Goal: Answer question/provide support: Share knowledge or assist other users

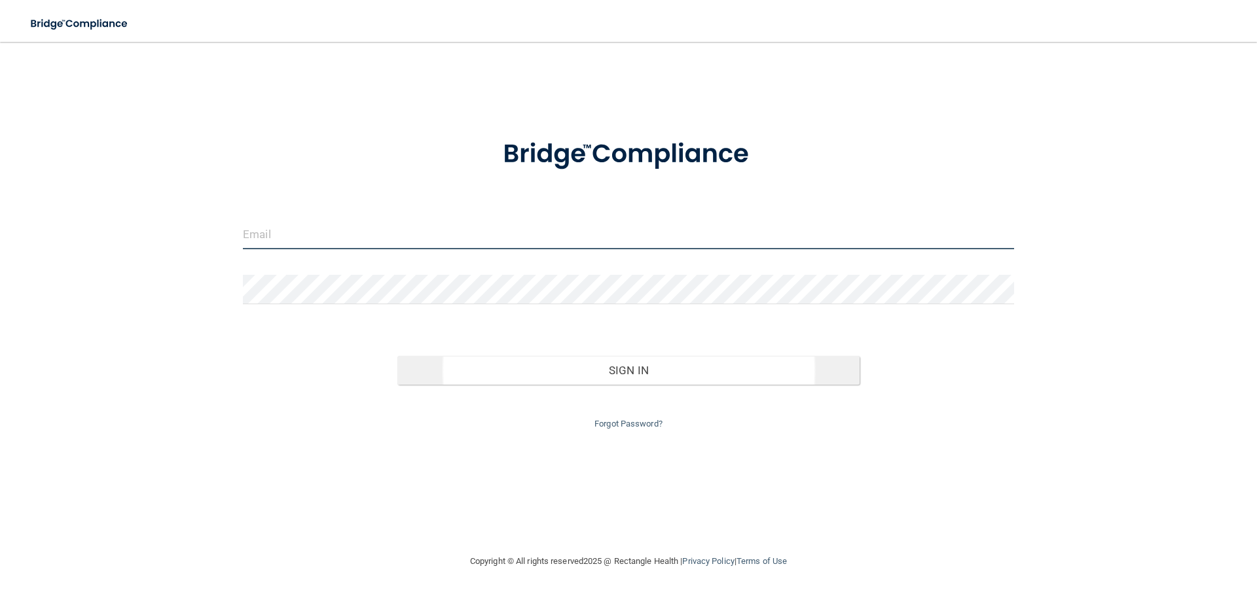
type input "[EMAIL_ADDRESS][DOMAIN_NAME]"
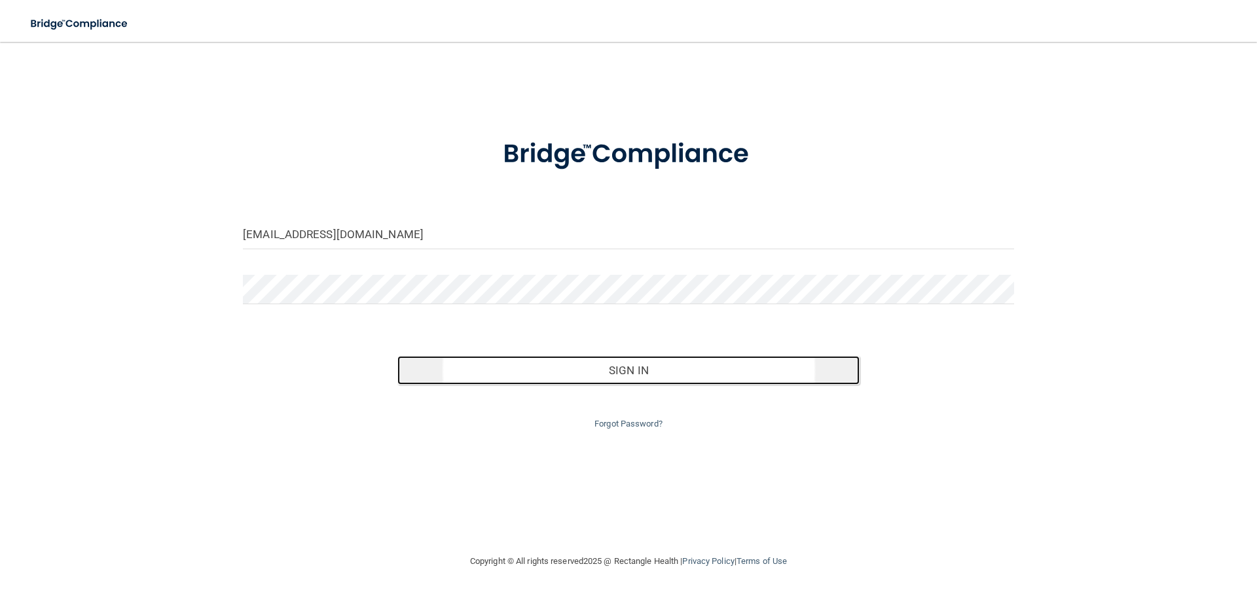
click at [638, 374] on button "Sign In" at bounding box center [628, 370] width 463 height 29
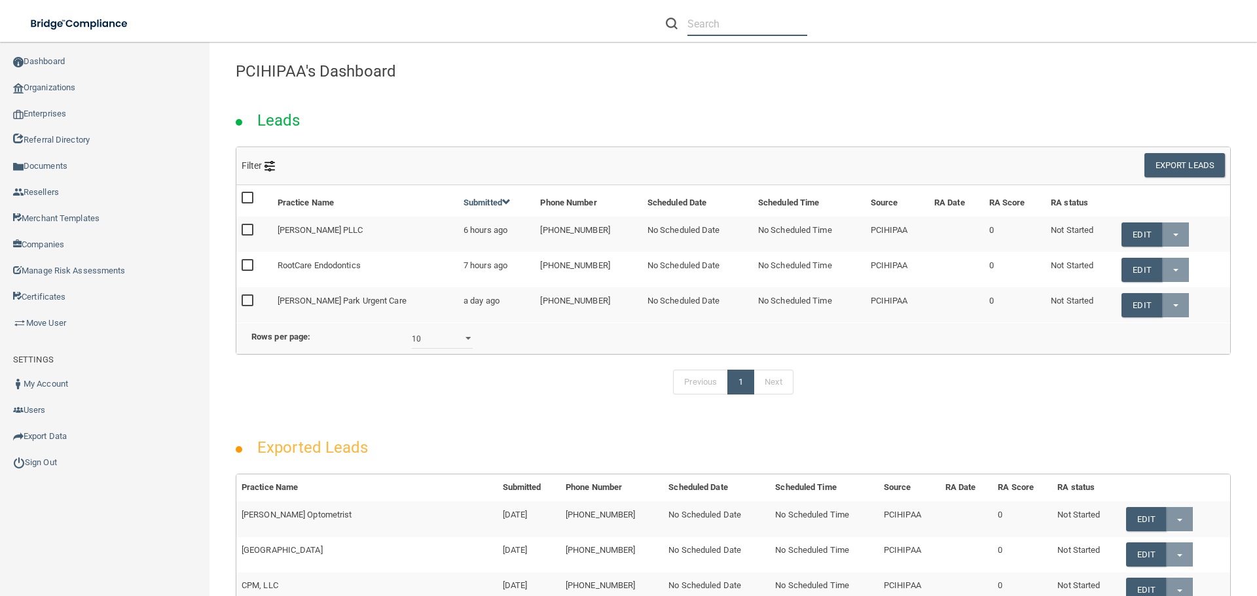
click at [715, 18] on input "text" at bounding box center [747, 24] width 120 height 24
paste input "[PERSON_NAME][EMAIL_ADDRESS][DOMAIN_NAME]"
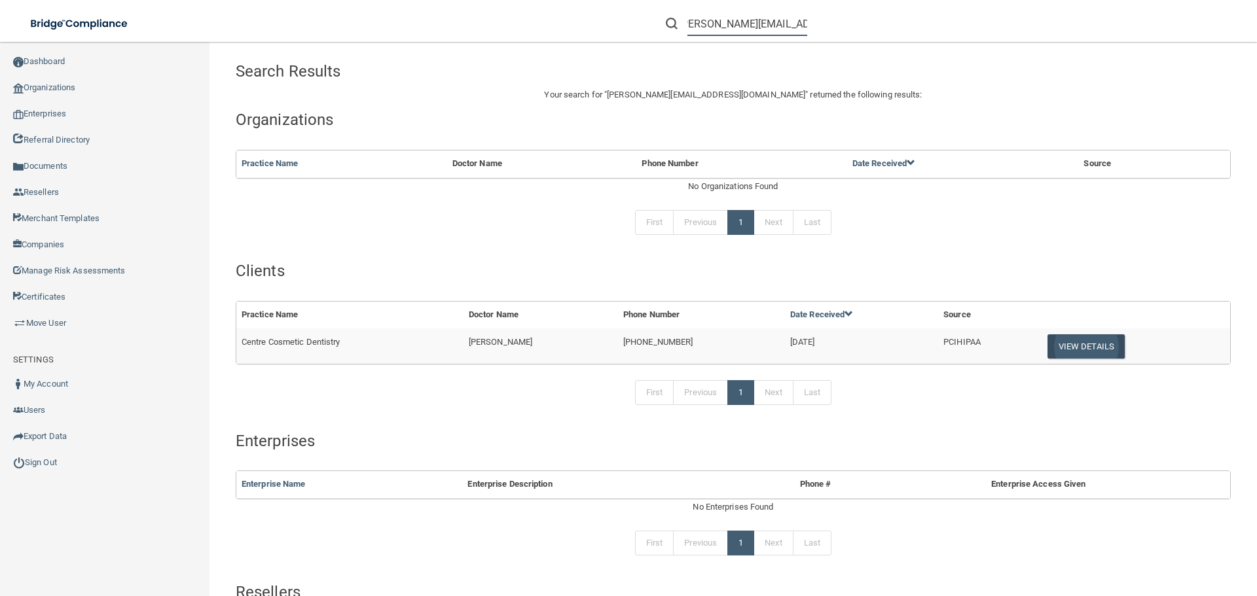
type input "[PERSON_NAME][EMAIL_ADDRESS][DOMAIN_NAME]"
click at [1080, 341] on button "View Details" at bounding box center [1085, 347] width 77 height 24
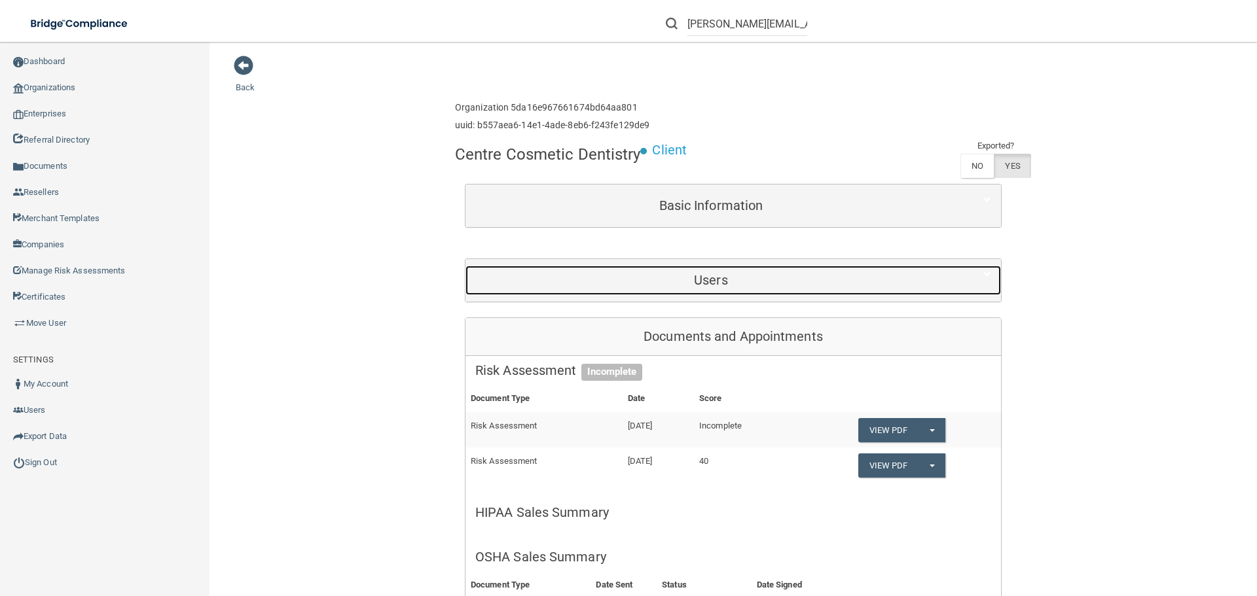
click at [703, 278] on h5 "Users" at bounding box center [710, 280] width 471 height 14
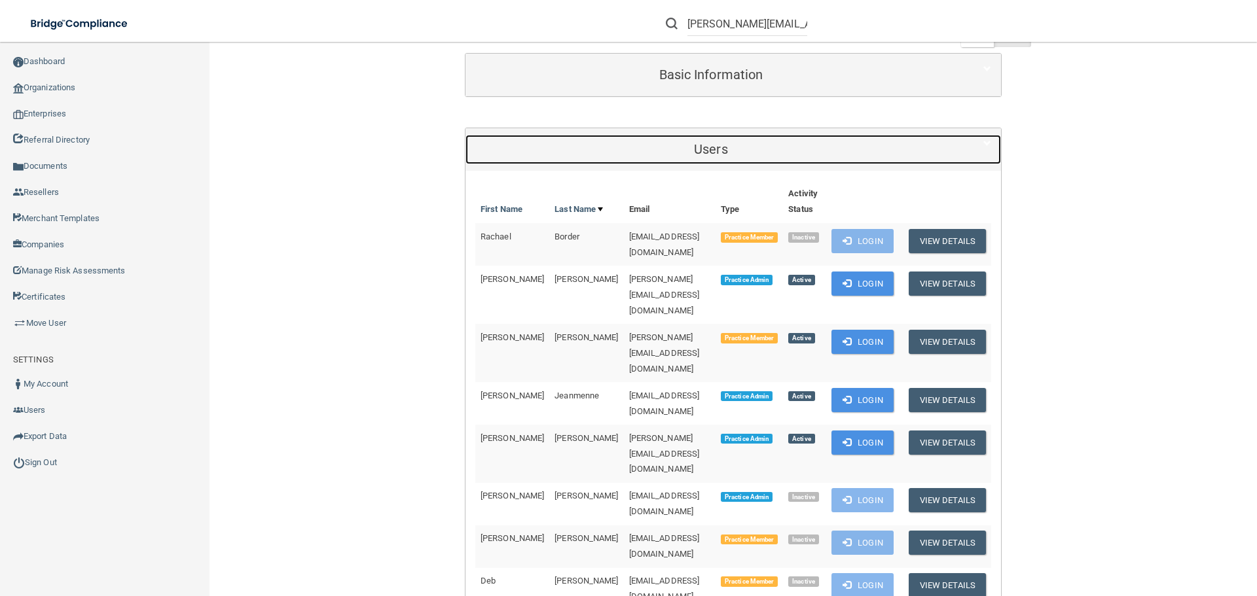
scroll to position [196, 0]
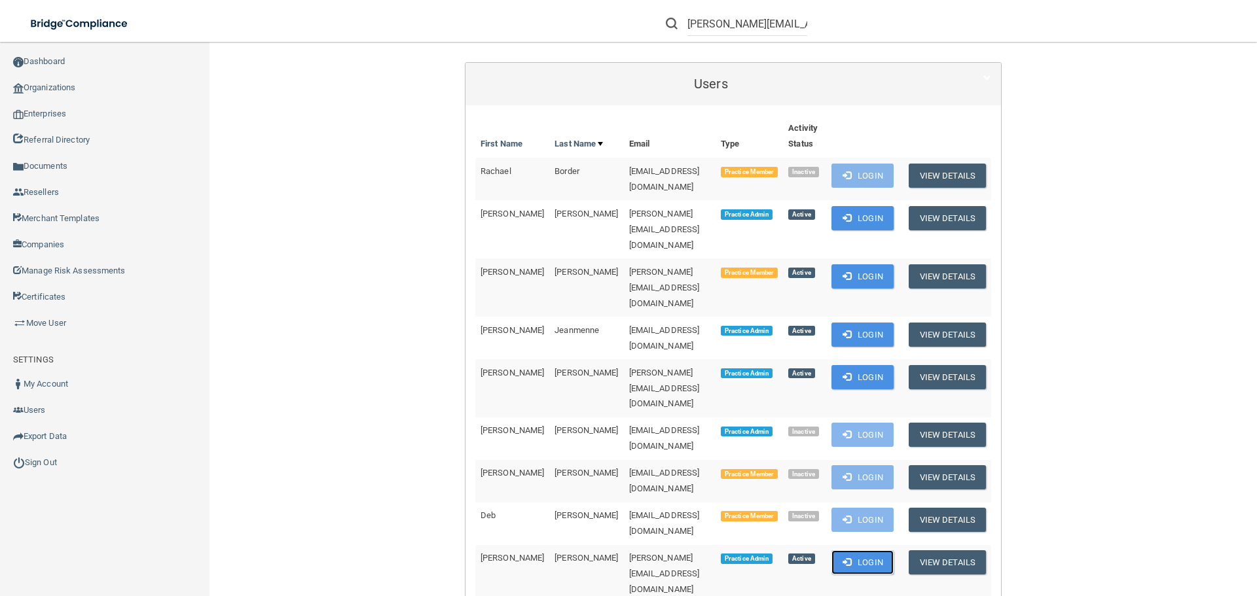
click at [867, 551] on button "Login" at bounding box center [862, 563] width 62 height 24
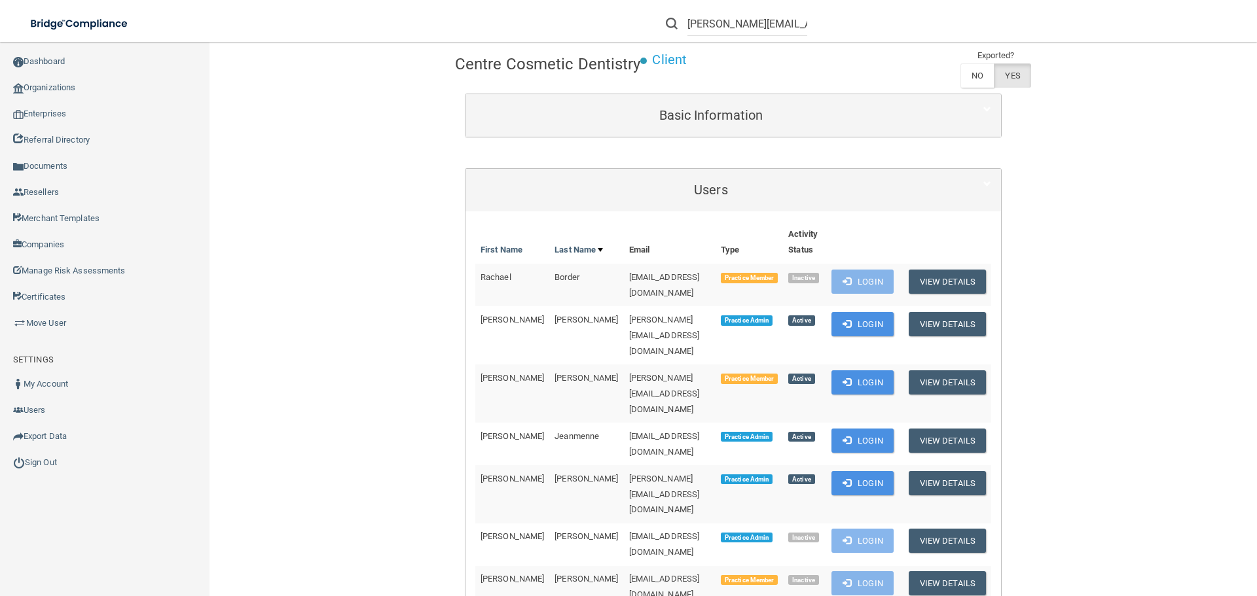
scroll to position [0, 0]
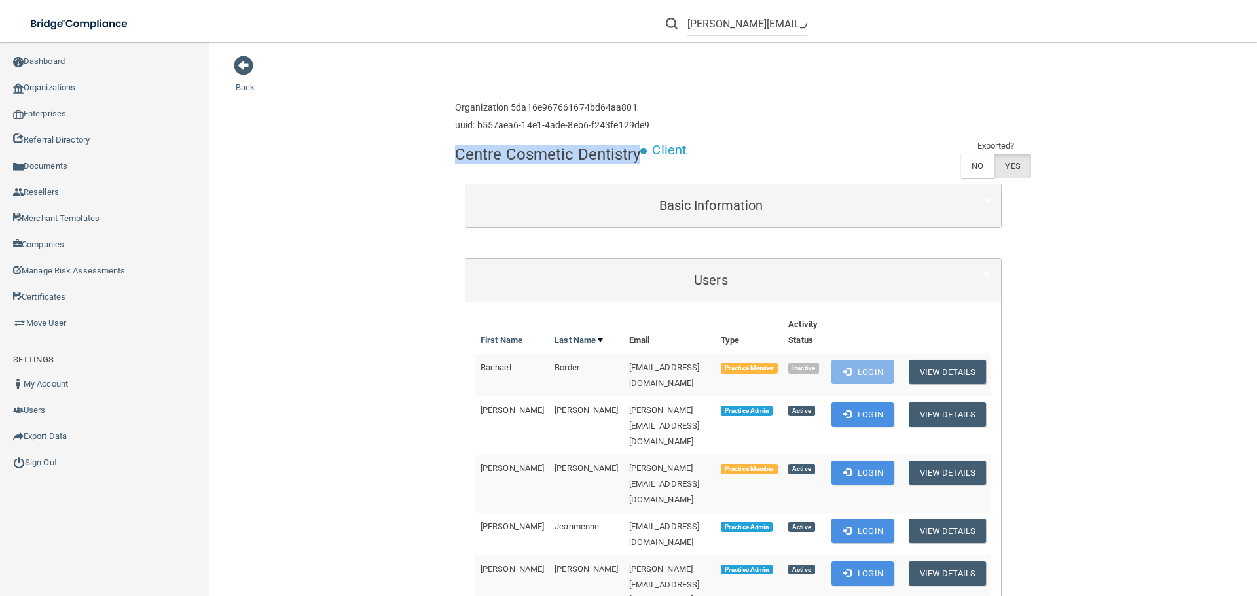
drag, startPoint x: 634, startPoint y: 158, endPoint x: 451, endPoint y: 155, distance: 183.3
click at [455, 155] on h4 "Centre Cosmetic Dentistry" at bounding box center [548, 154] width 186 height 17
copy h4 "Centre Cosmetic Dentistry"
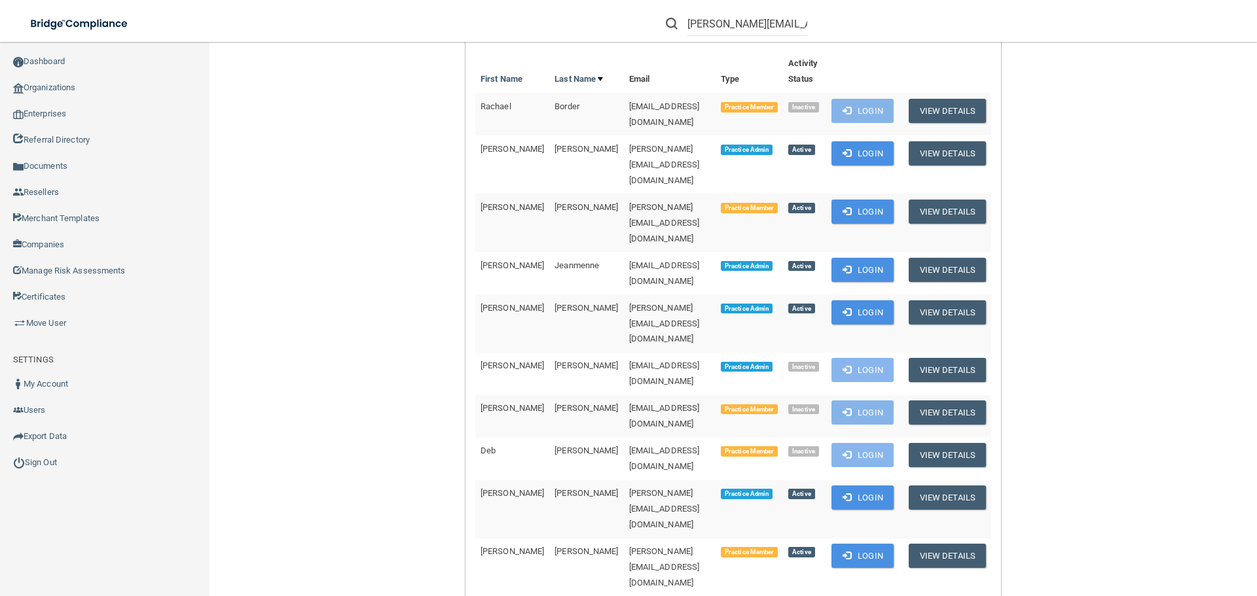
scroll to position [262, 0]
drag, startPoint x: 687, startPoint y: 387, endPoint x: 582, endPoint y: 391, distance: 104.8
click at [624, 480] on td "[PERSON_NAME][EMAIL_ADDRESS][DOMAIN_NAME]" at bounding box center [670, 509] width 92 height 58
copy span "[PERSON_NAME][EMAIL_ADDRESS][DOMAIN_NAME]"
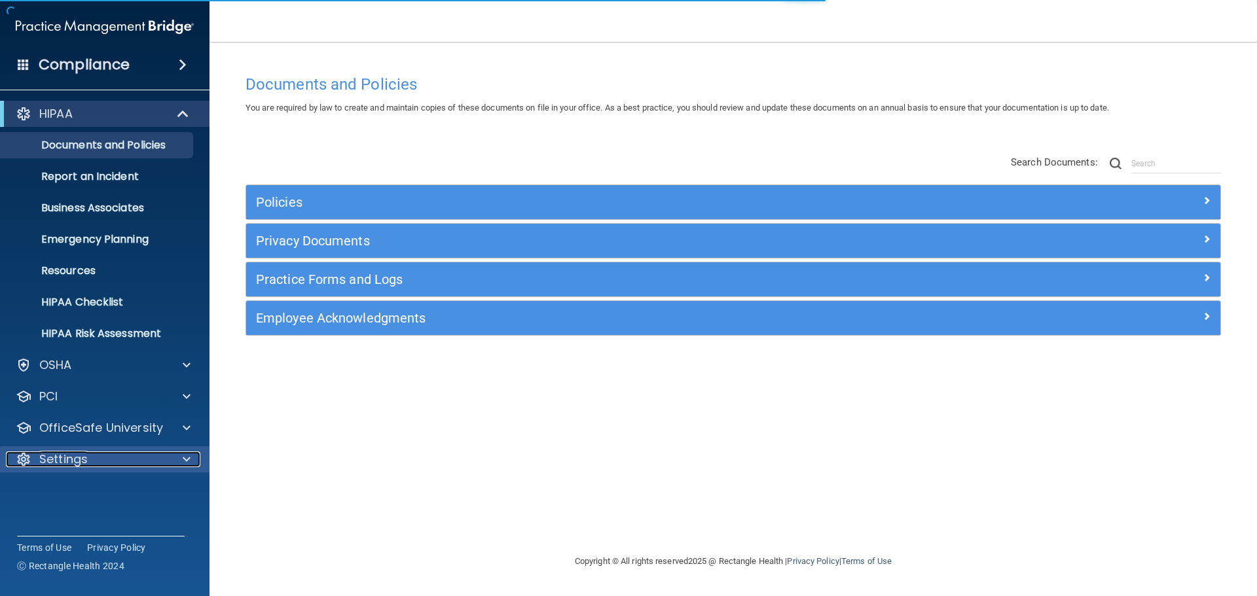
click at [186, 459] on span at bounding box center [187, 460] width 8 height 16
